Goal: Transaction & Acquisition: Book appointment/travel/reservation

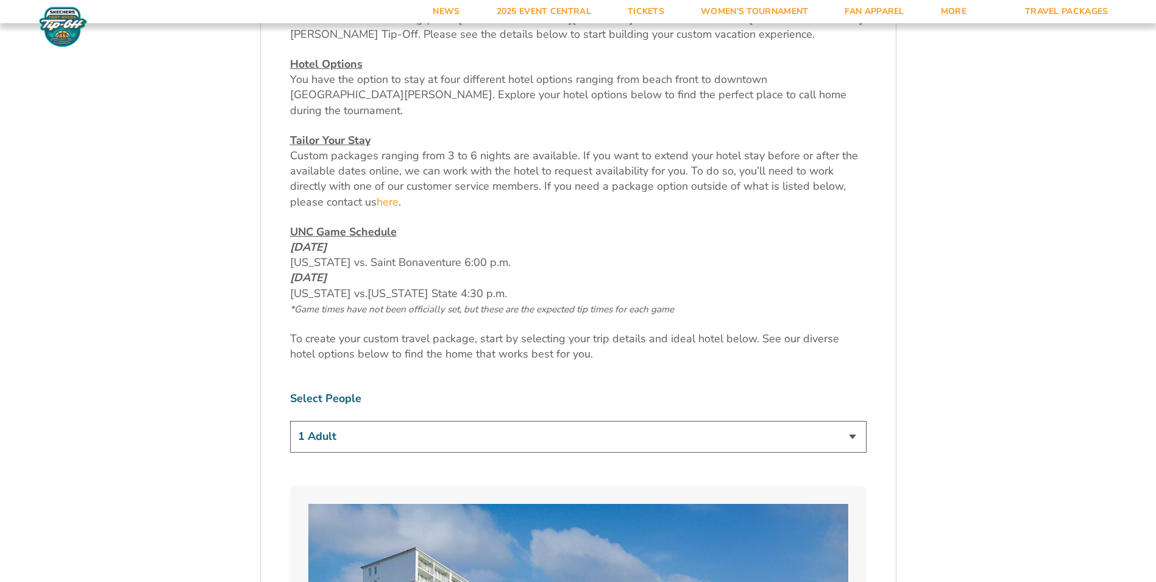
drag, startPoint x: 203, startPoint y: 202, endPoint x: 62, endPoint y: 166, distance: 145.2
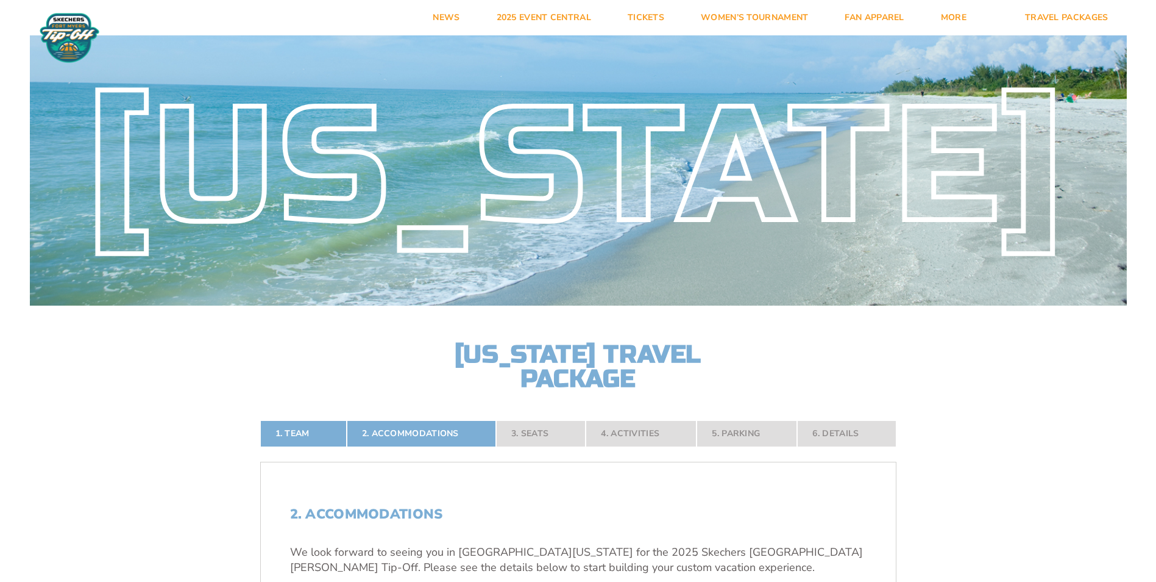
drag, startPoint x: 289, startPoint y: 429, endPoint x: 119, endPoint y: 402, distance: 171.6
click at [289, 429] on link "1. Team" at bounding box center [303, 433] width 87 height 27
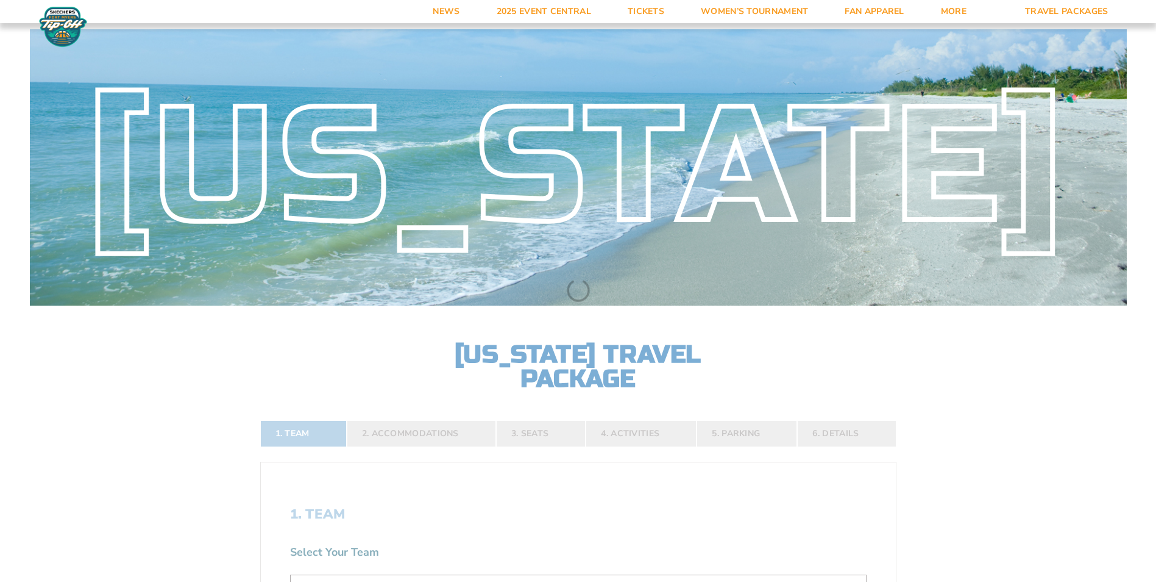
scroll to position [275, 0]
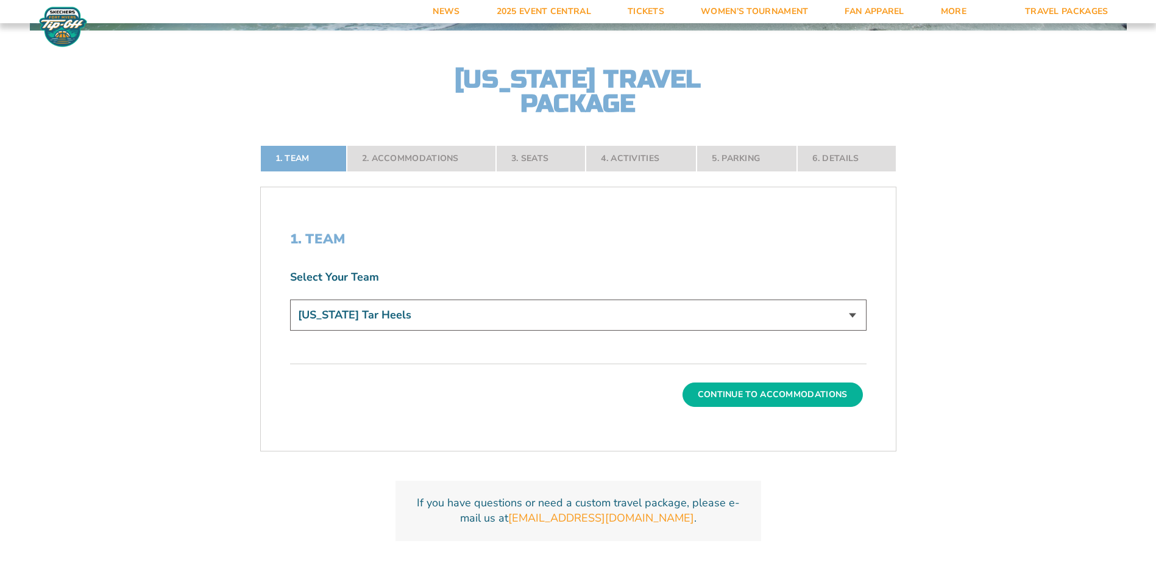
click at [739, 396] on button "Continue To Accommodations" at bounding box center [773, 394] width 180 height 24
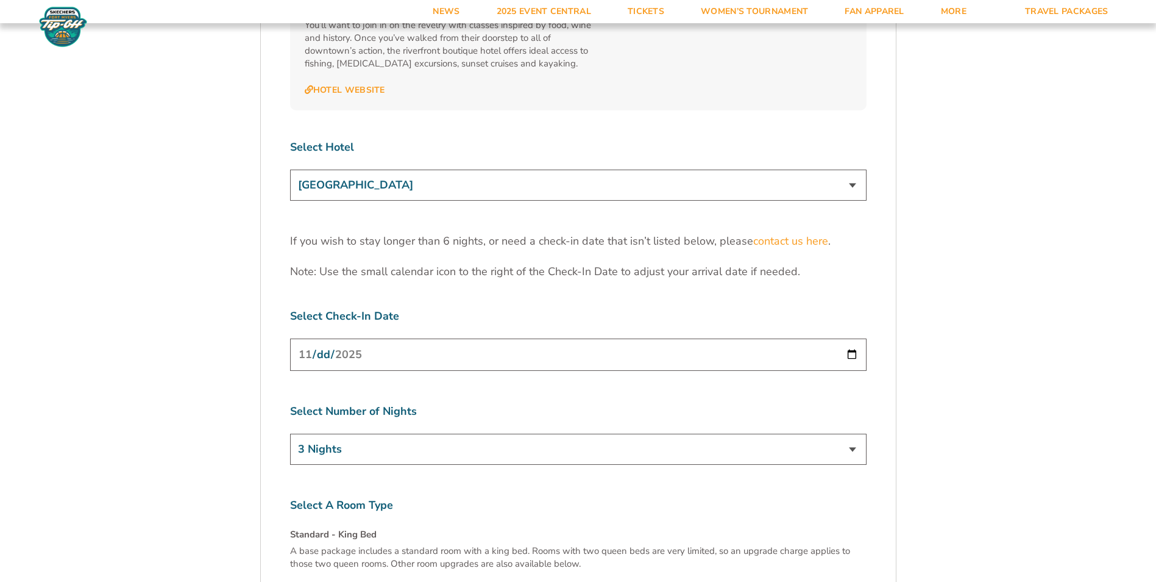
scroll to position [3810, 0]
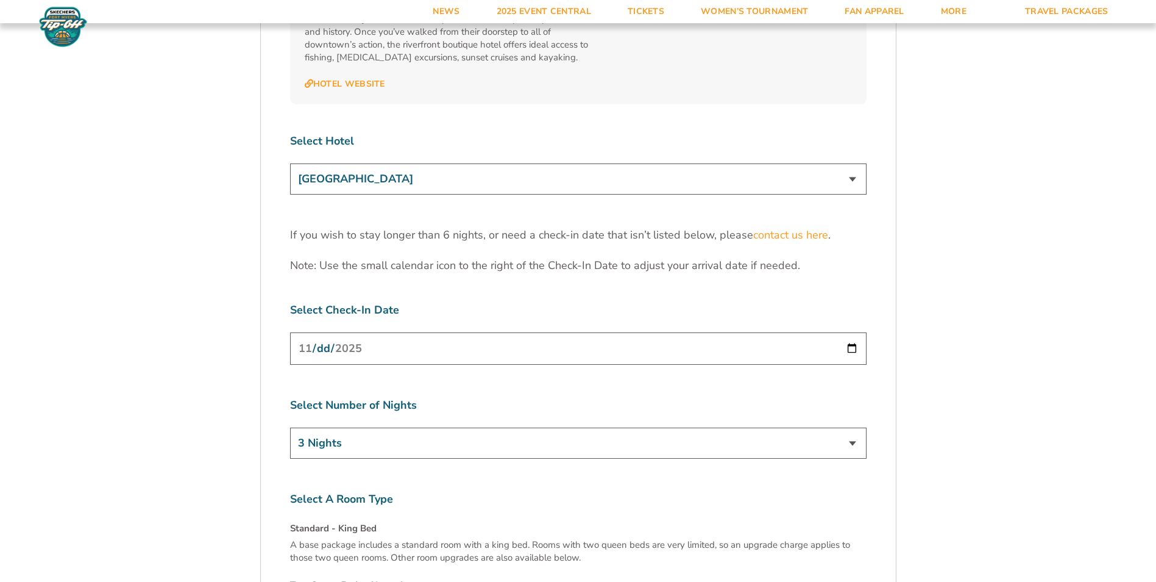
click at [855, 163] on select "[GEOGRAPHIC_DATA] [GEOGRAPHIC_DATA] [GEOGRAPHIC_DATA], Autograph Collection" at bounding box center [578, 178] width 577 height 31
click at [850, 332] on input "[DATE]" at bounding box center [578, 348] width 577 height 32
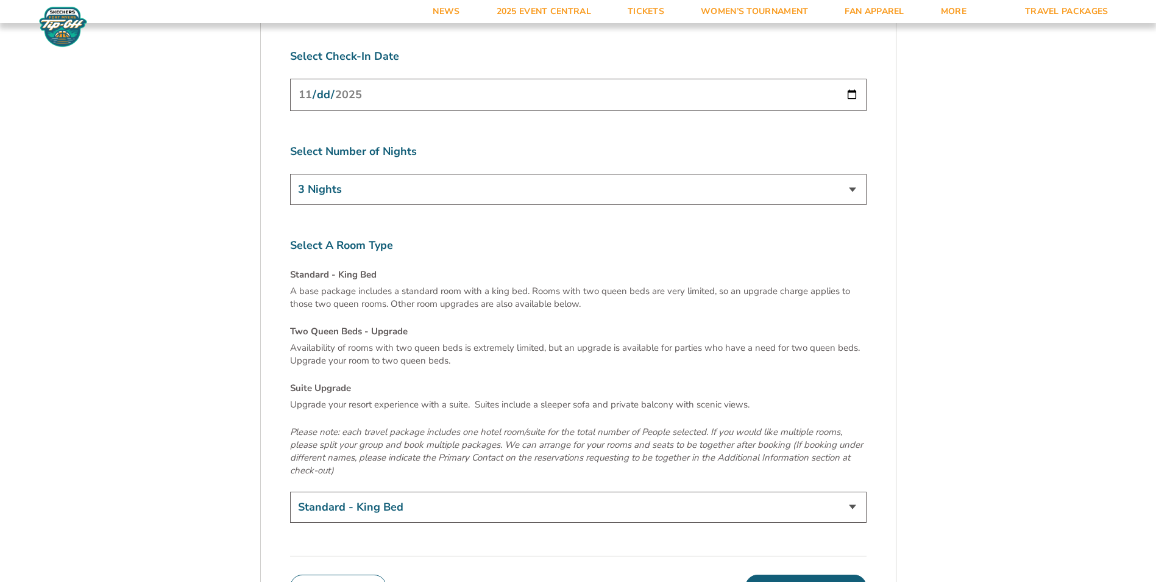
scroll to position [4058, 0]
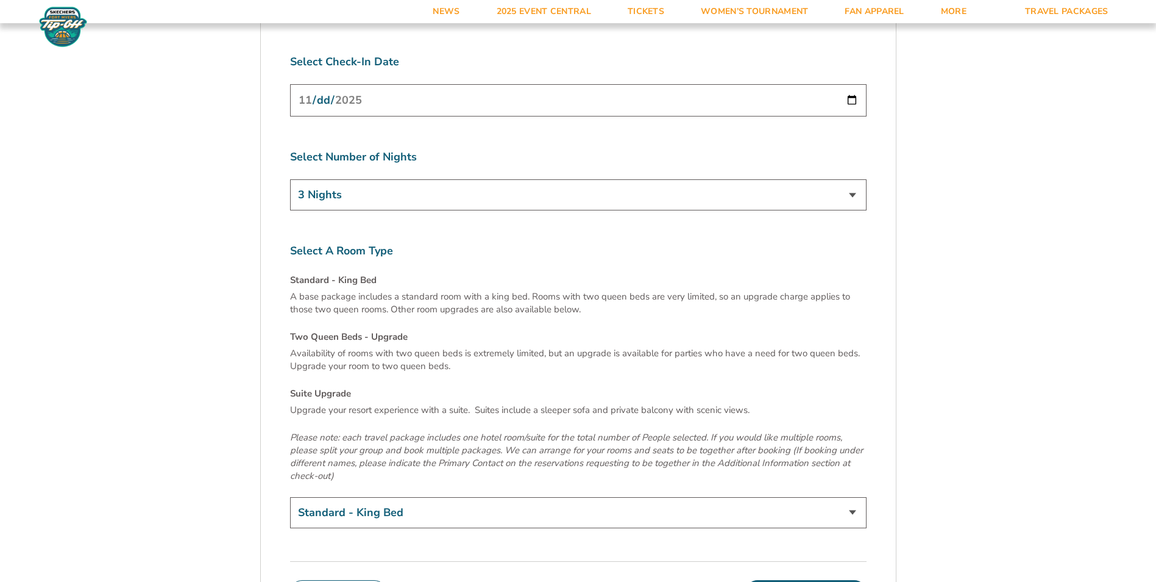
click at [839, 497] on select "Standard - King Bed Two Queen Beds - Upgrade (+$15 per night) Suite Upgrade (+$…" at bounding box center [578, 512] width 577 height 31
click at [812, 580] on button "Continue To Seats" at bounding box center [806, 592] width 121 height 24
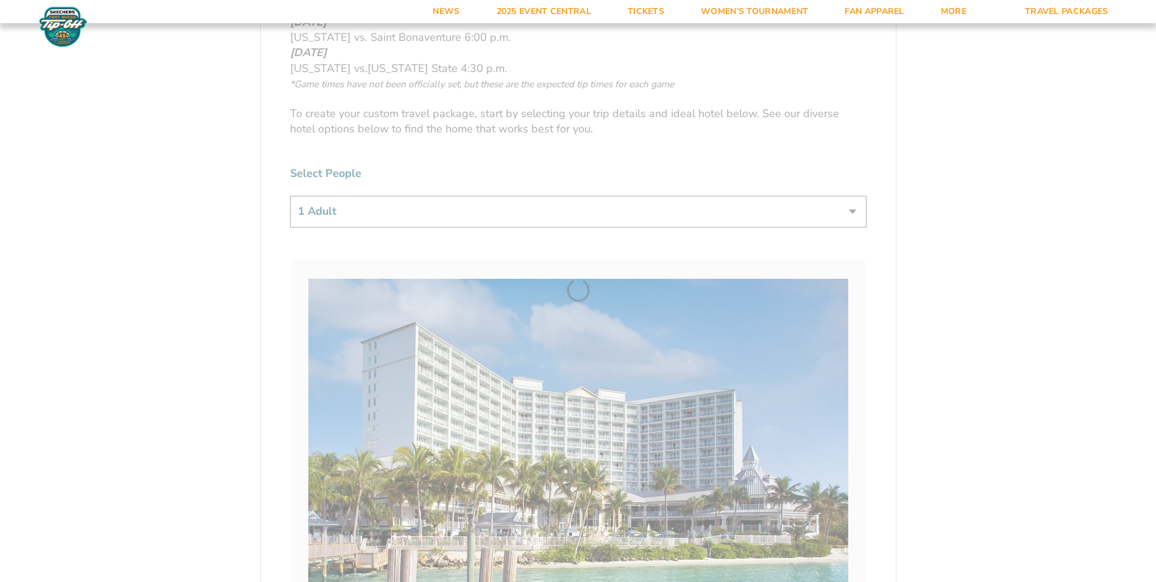
scroll to position [275, 0]
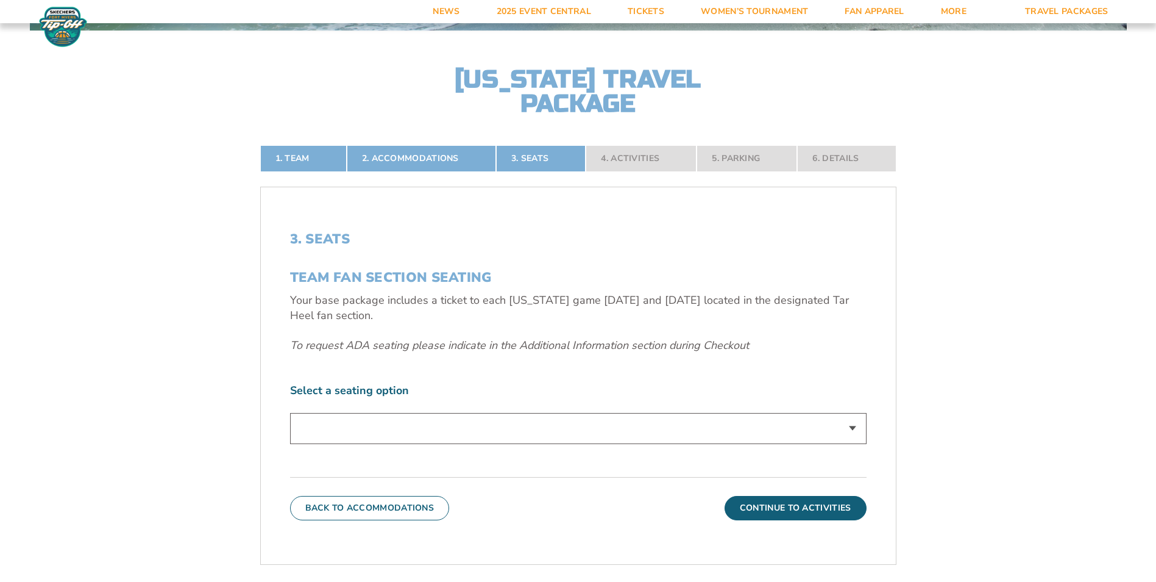
click at [758, 423] on select "Standard Game Tickets" at bounding box center [578, 428] width 577 height 31
select select "Standard Game Tickets"
click at [290, 413] on select "Standard Game Tickets" at bounding box center [578, 428] width 577 height 31
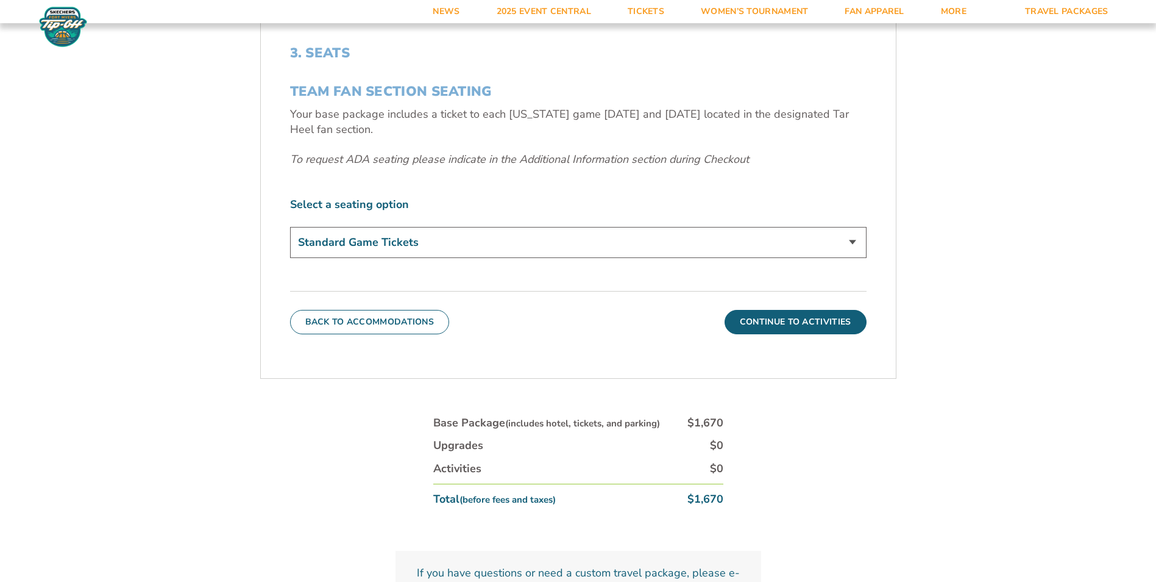
scroll to position [459, 0]
click at [839, 248] on select "Standard Game Tickets" at bounding box center [578, 244] width 577 height 31
click at [805, 320] on button "Continue To Activities" at bounding box center [796, 324] width 142 height 24
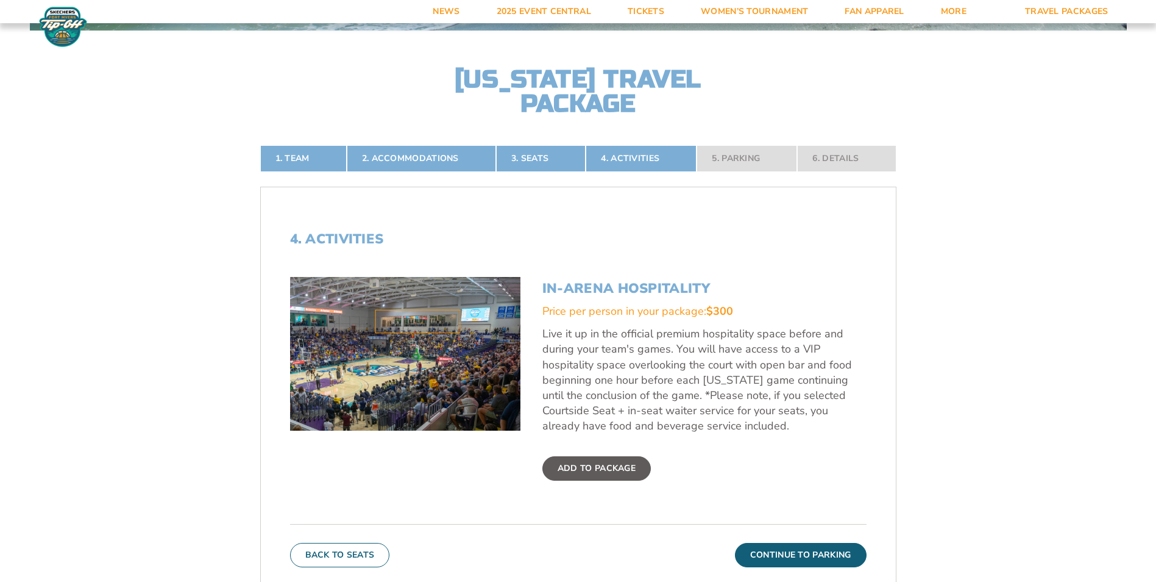
scroll to position [435, 0]
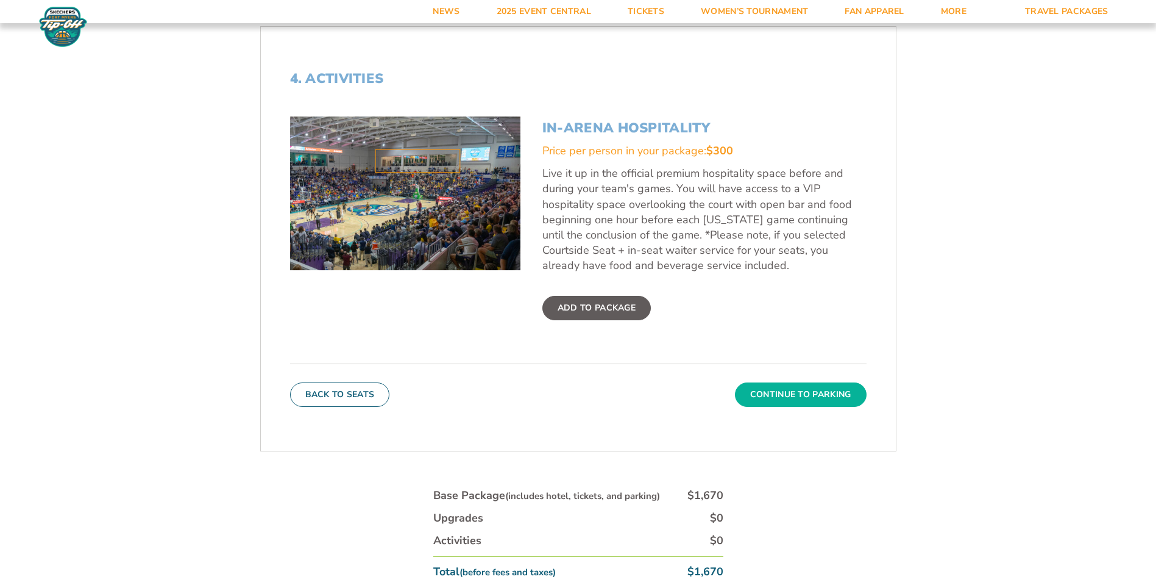
click at [774, 387] on button "Continue To Parking" at bounding box center [801, 394] width 132 height 24
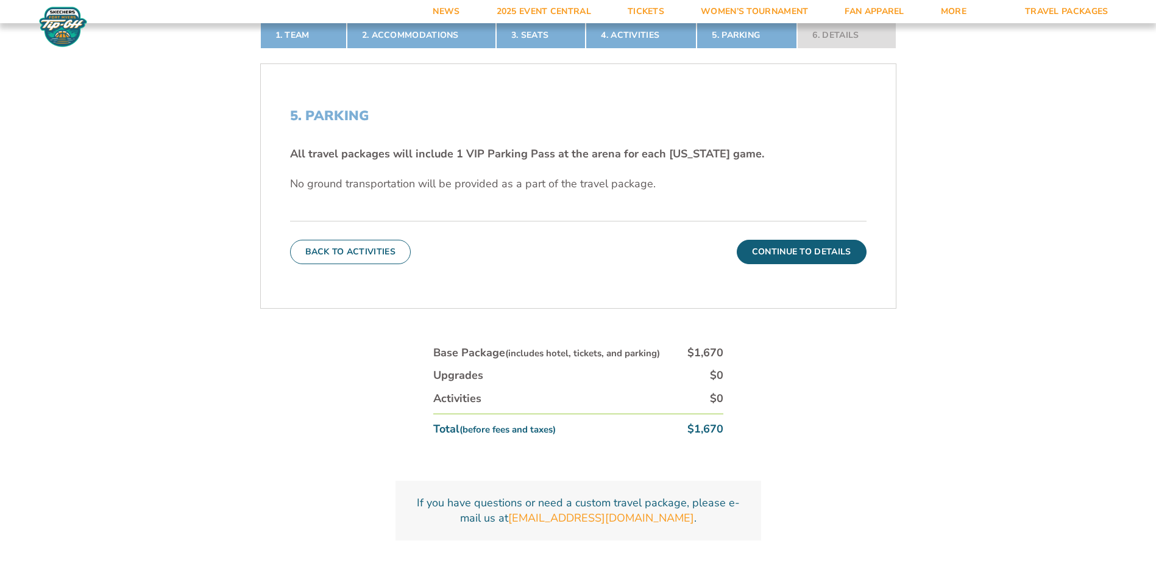
scroll to position [399, 0]
click at [789, 253] on button "Continue To Details" at bounding box center [802, 250] width 130 height 24
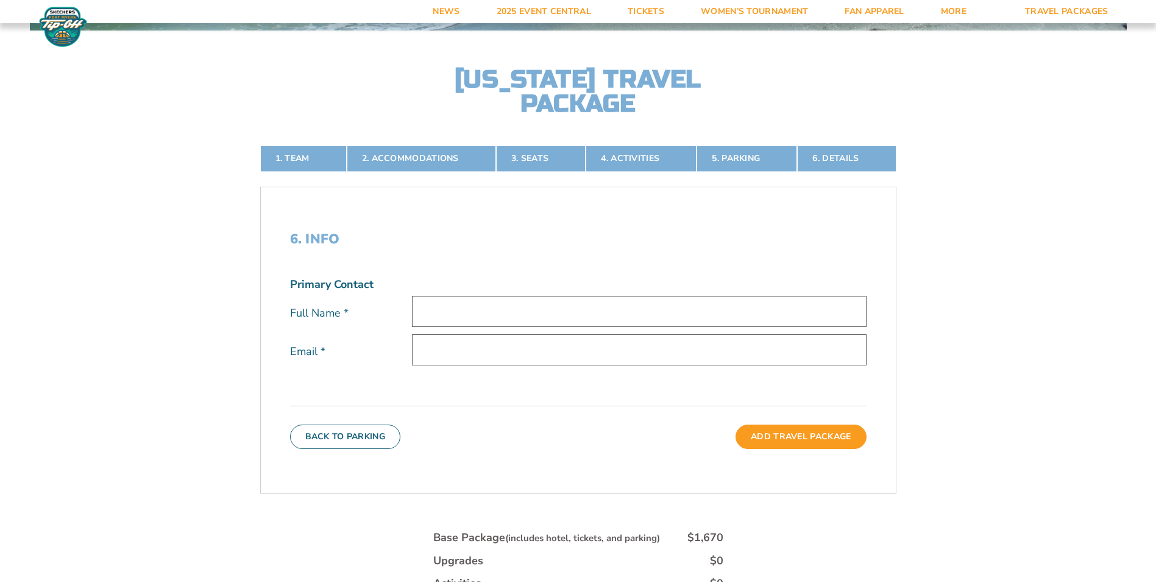
scroll to position [282, 0]
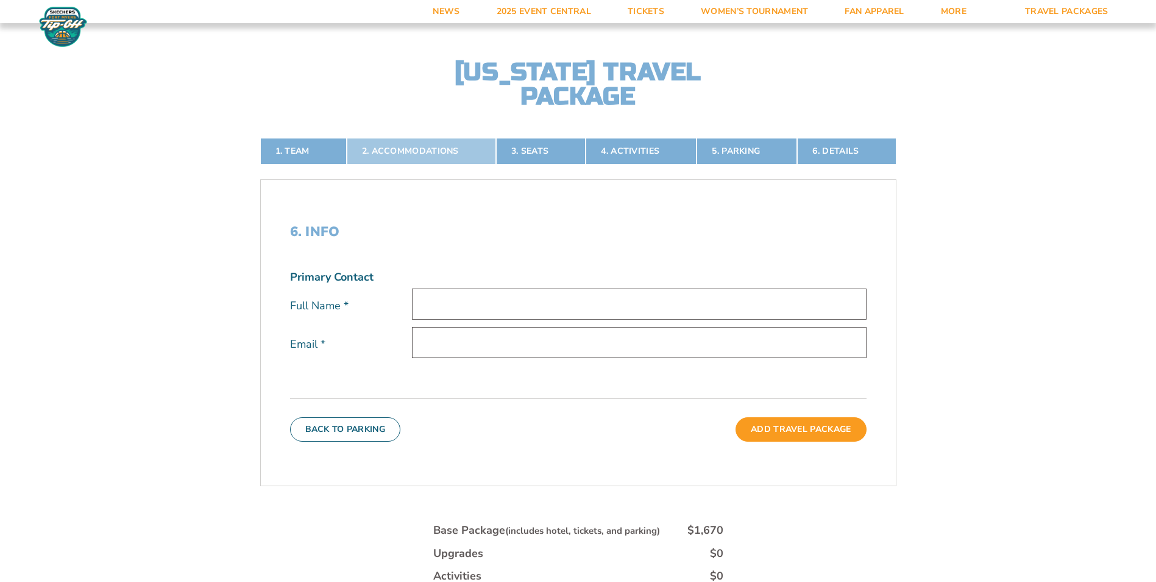
click at [426, 151] on link "2. Accommodations" at bounding box center [421, 151] width 149 height 27
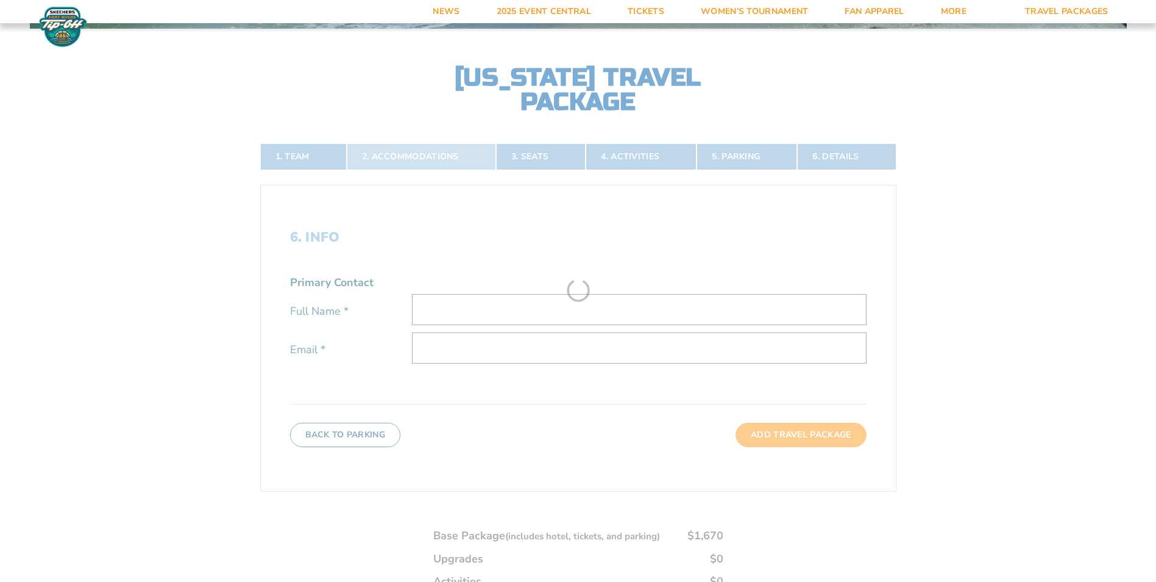
scroll to position [275, 0]
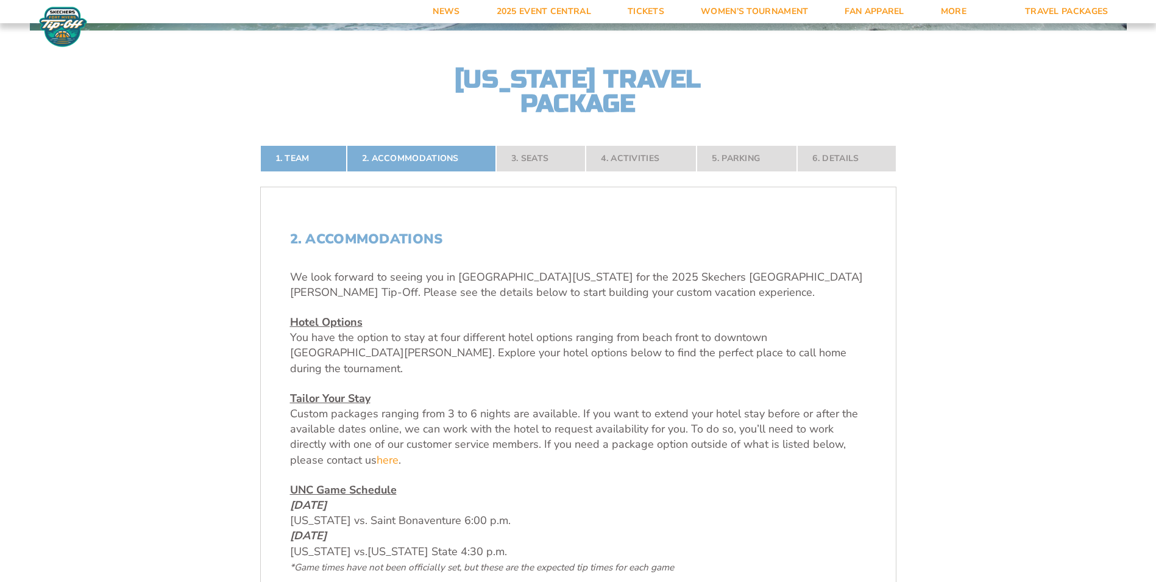
click at [533, 159] on nav "1. Team 2. Accommodations 3. Seats 4. Activities 5. Parking 6. Details" at bounding box center [578, 158] width 636 height 27
click at [532, 154] on nav "1. Team 2. Accommodations 3. Seats 4. Activities 5. Parking 6. Details" at bounding box center [578, 158] width 636 height 27
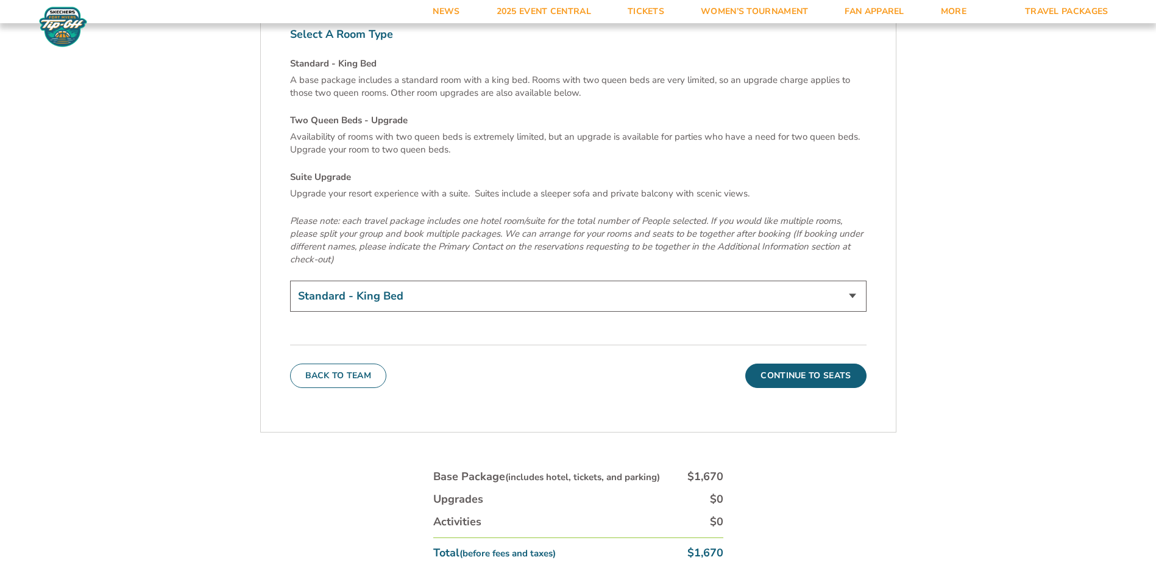
scroll to position [4280, 0]
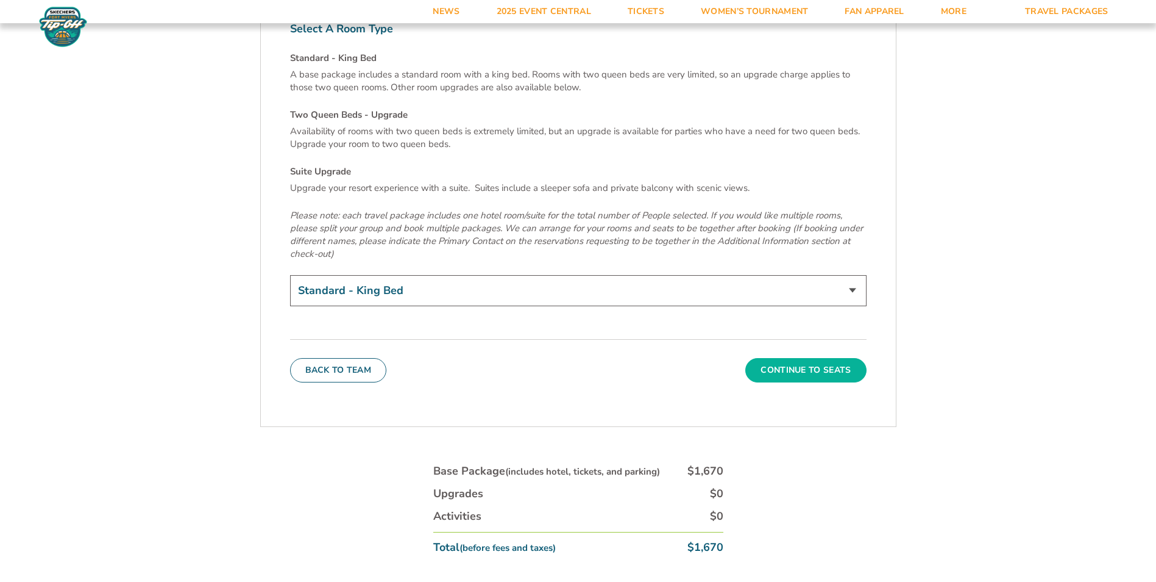
click at [817, 358] on button "Continue To Seats" at bounding box center [806, 370] width 121 height 24
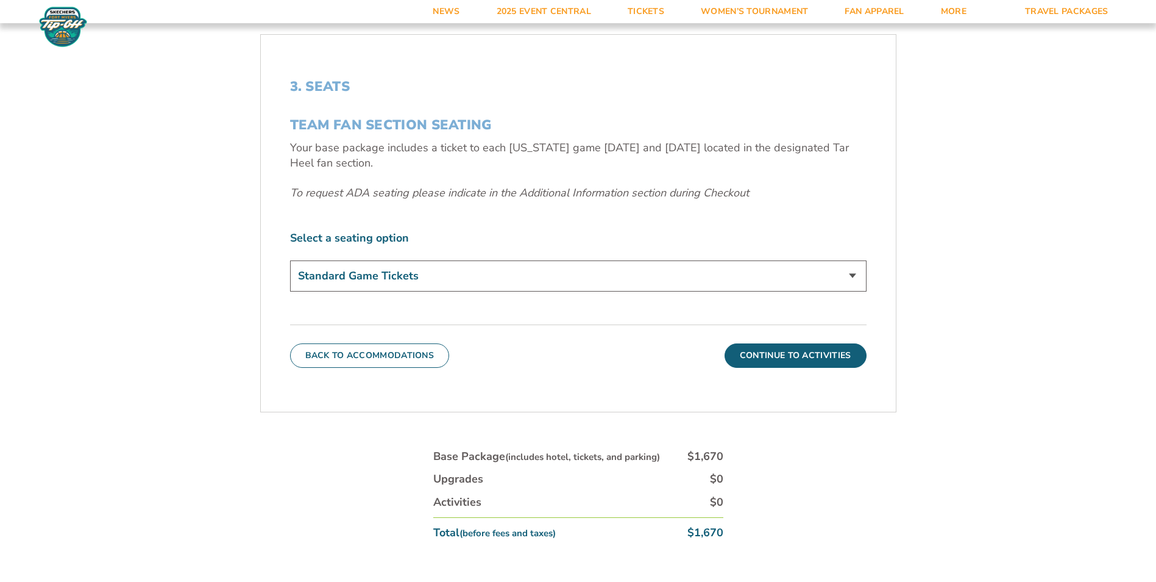
scroll to position [275, 0]
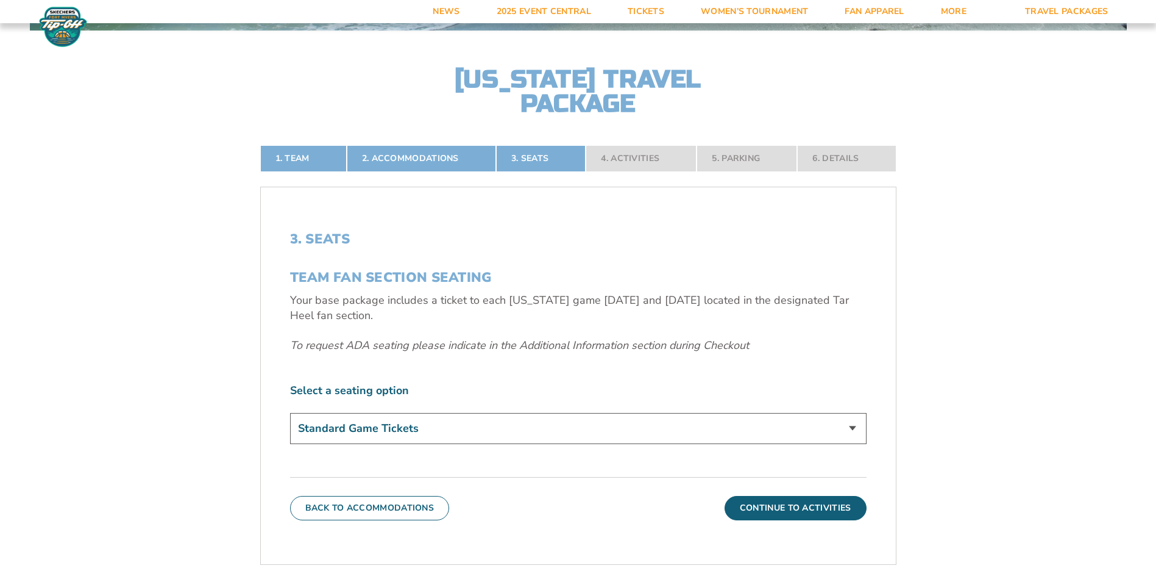
click at [730, 426] on select "Standard Game Tickets" at bounding box center [578, 428] width 577 height 31
click at [934, 375] on form "[US_STATE] [US_STATE] Travel Package 1. Team 2. Accommodations 3. Seats 4. Acti…" at bounding box center [578, 290] width 1156 height 1130
click at [952, 360] on form "[US_STATE] [US_STATE] Travel Package 1. Team 2. Accommodations 3. Seats 4. Acti…" at bounding box center [578, 290] width 1156 height 1130
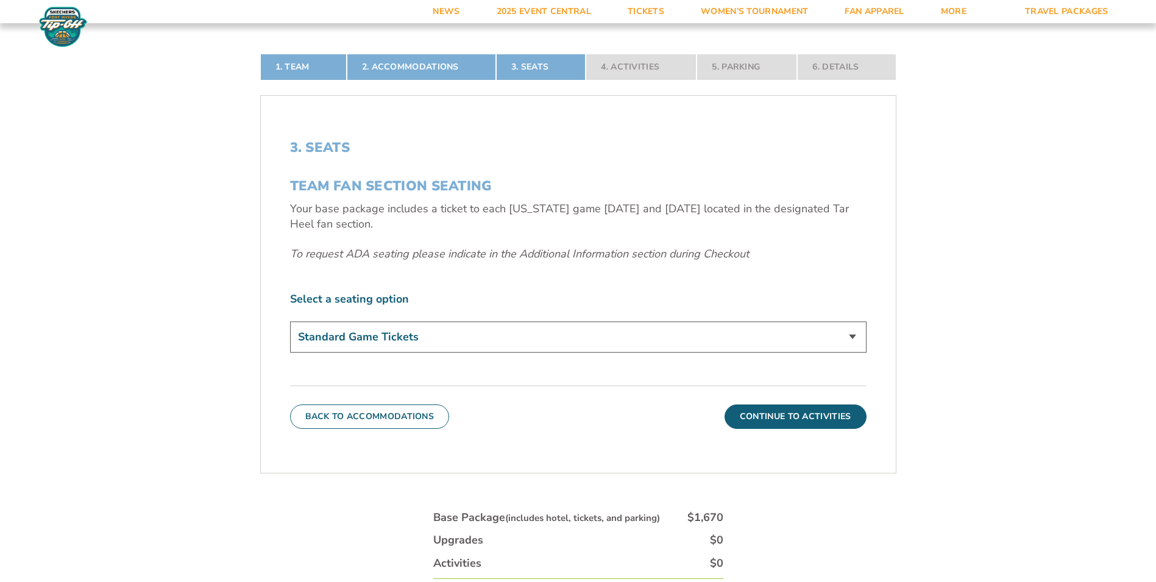
scroll to position [372, 0]
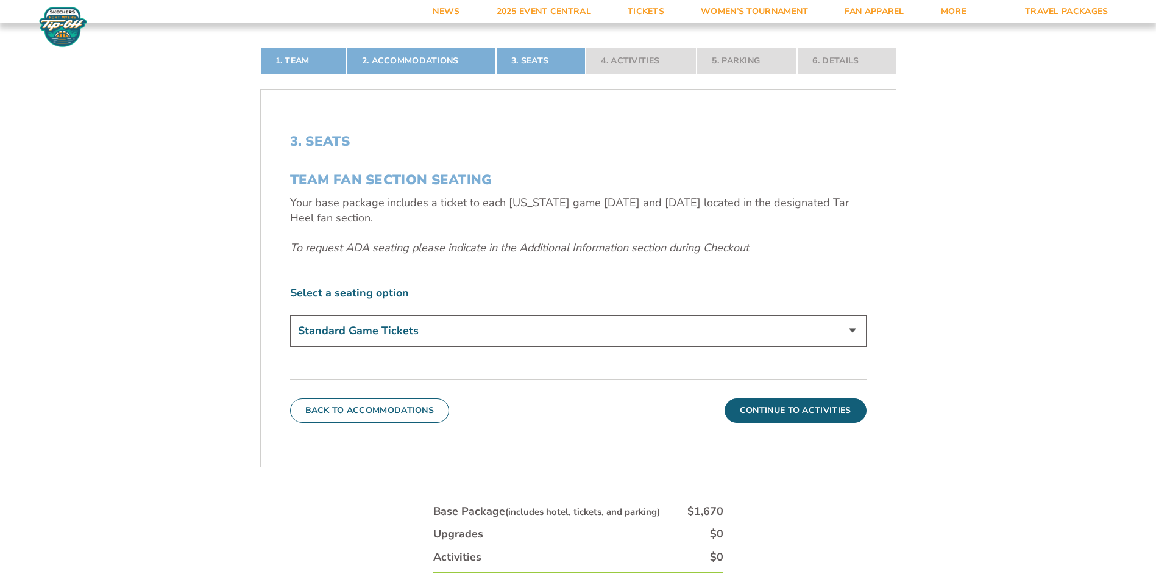
click at [789, 322] on select "Standard Game Tickets" at bounding box center [578, 330] width 577 height 31
click at [788, 324] on select "Standard Game Tickets" at bounding box center [578, 330] width 577 height 31
click at [785, 405] on button "Continue To Activities" at bounding box center [796, 410] width 142 height 24
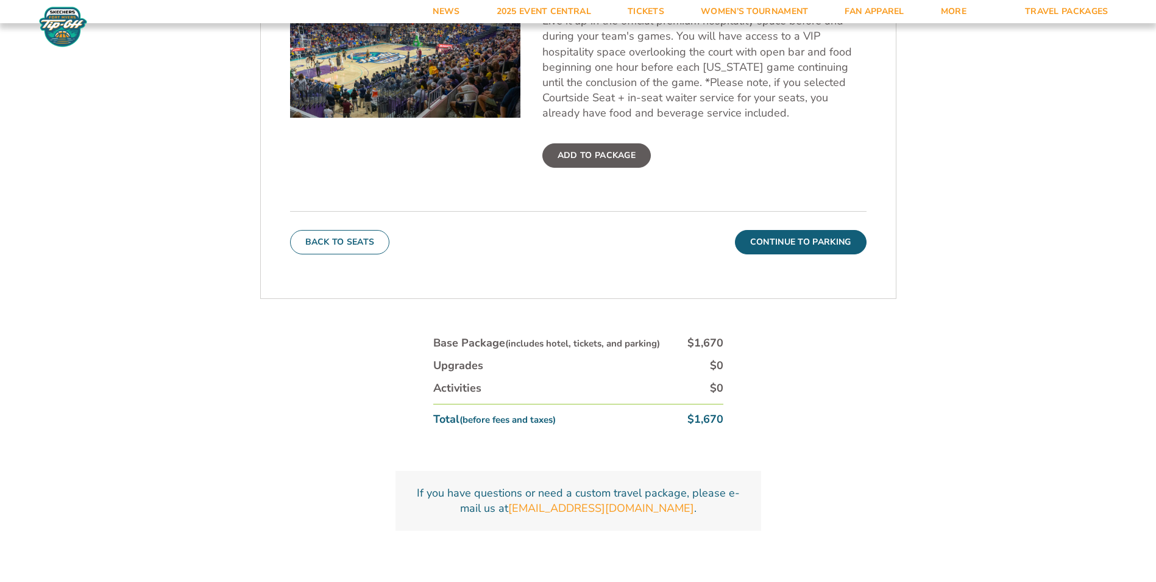
scroll to position [589, 0]
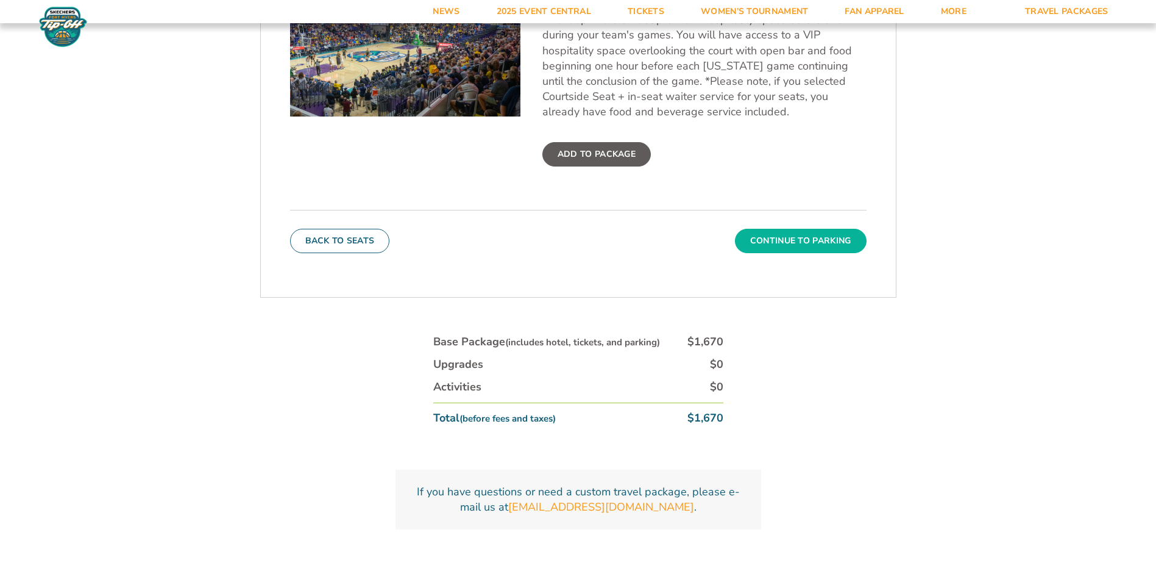
click at [807, 237] on button "Continue To Parking" at bounding box center [801, 241] width 132 height 24
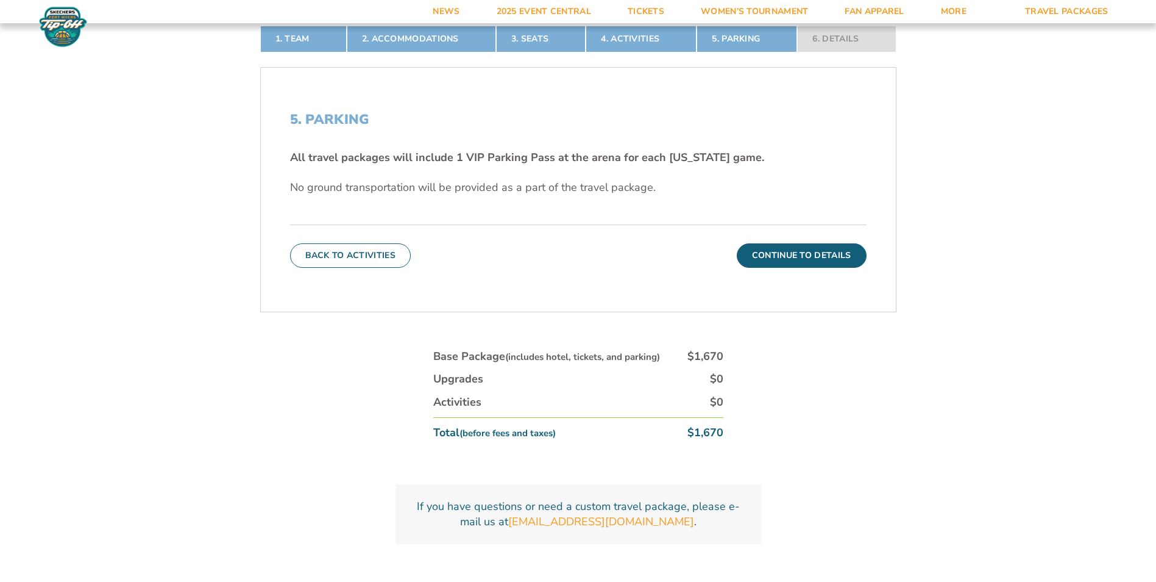
scroll to position [392, 0]
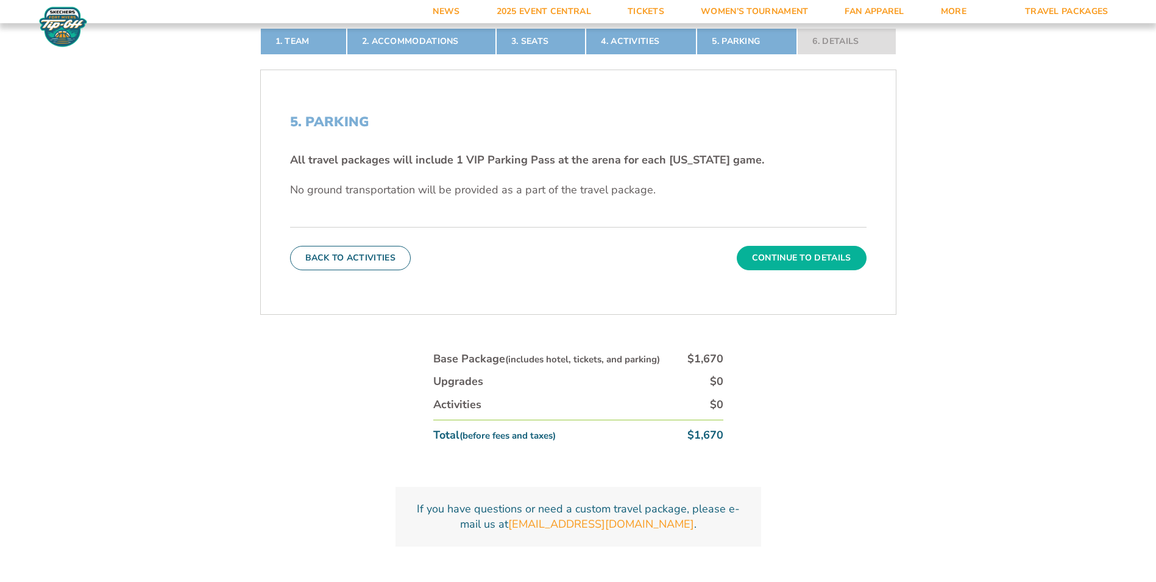
click at [814, 252] on button "Continue To Details" at bounding box center [802, 258] width 130 height 24
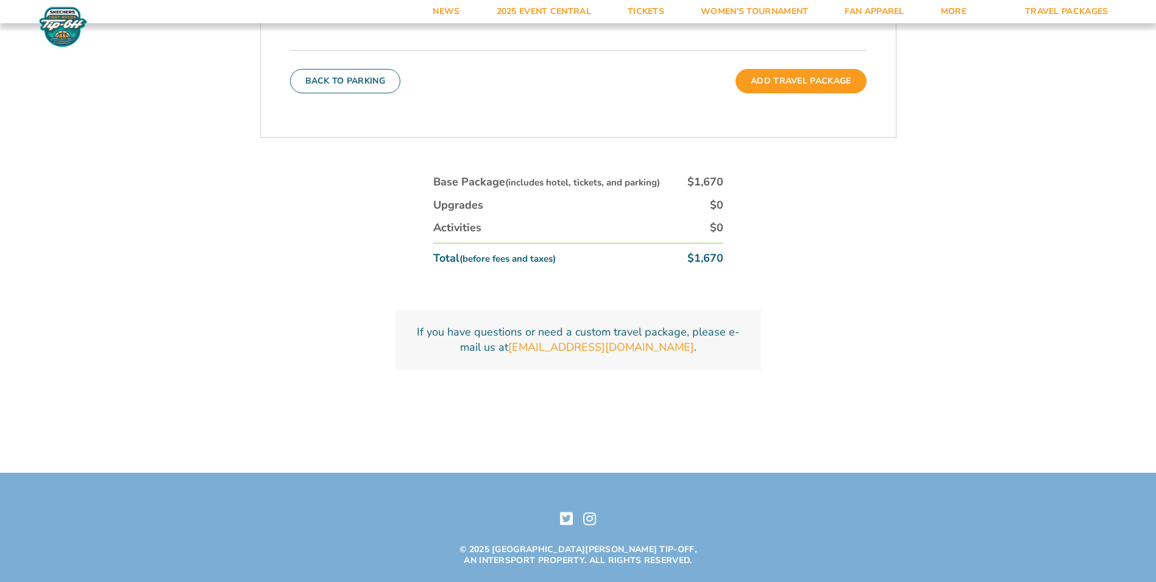
scroll to position [632, 0]
click at [540, 347] on link "[EMAIL_ADDRESS][DOMAIN_NAME]" at bounding box center [601, 345] width 186 height 15
drag, startPoint x: 687, startPoint y: 343, endPoint x: 519, endPoint y: 347, distance: 168.3
click at [519, 347] on p "If you have questions or need a custom travel package, please e-mail us at [EMA…" at bounding box center [578, 338] width 337 height 30
copy p "[EMAIL_ADDRESS][DOMAIN_NAME] ."
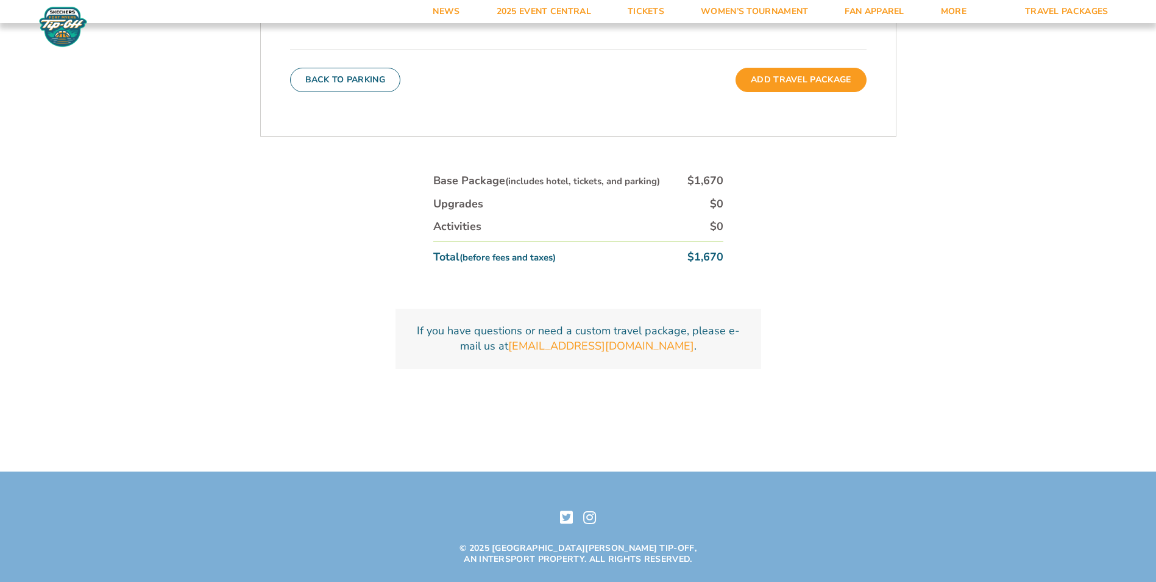
drag, startPoint x: 238, startPoint y: 5, endPoint x: 86, endPoint y: 88, distance: 173.5
